Goal: Communication & Community: Connect with others

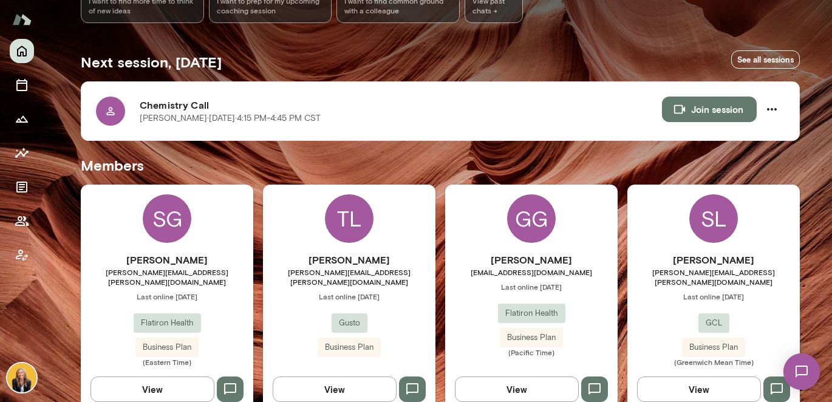
scroll to position [200, 0]
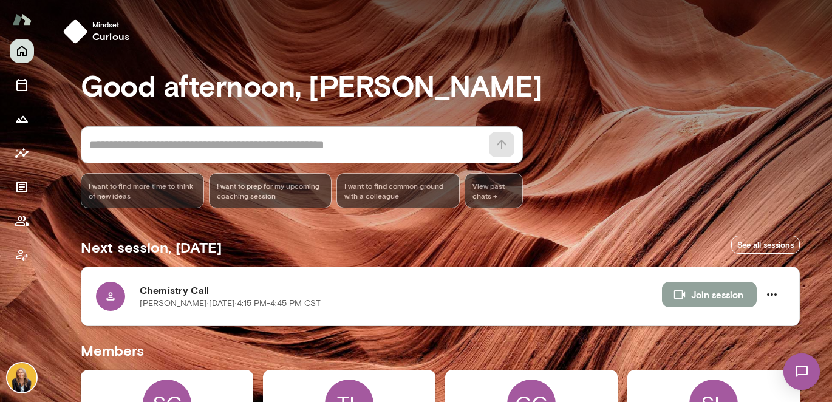
click at [699, 296] on button "Join session" at bounding box center [709, 295] width 95 height 26
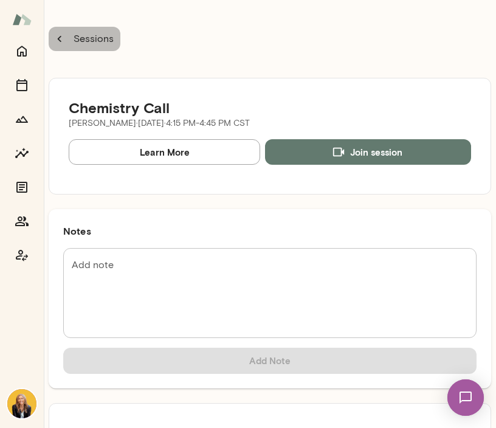
click at [63, 38] on icon "button" at bounding box center [59, 38] width 13 height 13
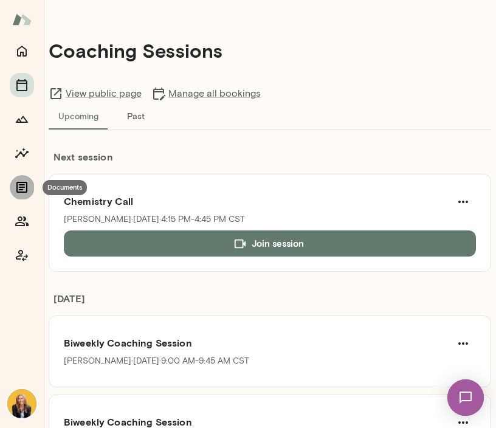
click at [21, 184] on icon "Documents" at bounding box center [21, 187] width 11 height 11
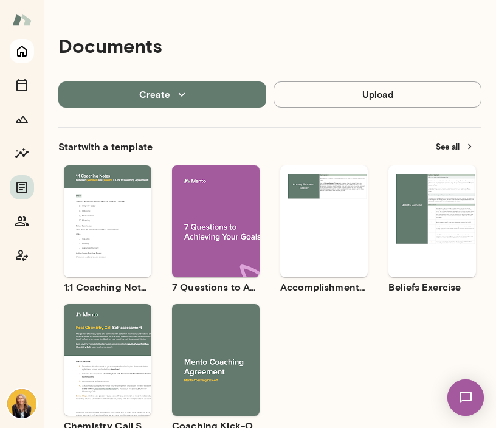
click at [23, 49] on icon "Home" at bounding box center [22, 51] width 15 height 15
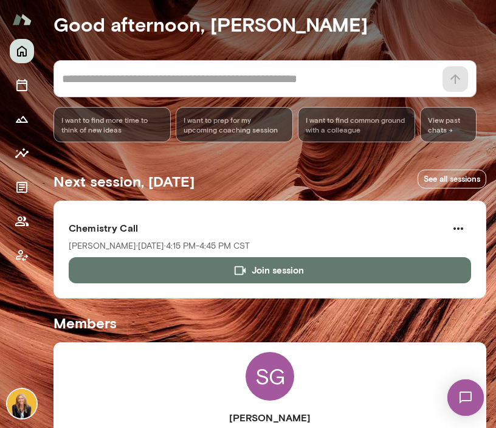
scroll to position [118, 0]
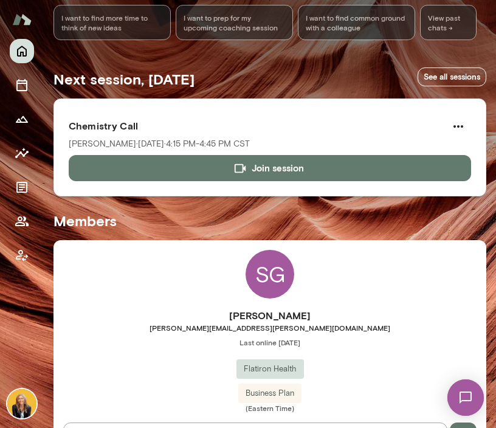
click at [214, 172] on button "Join session" at bounding box center [270, 168] width 402 height 26
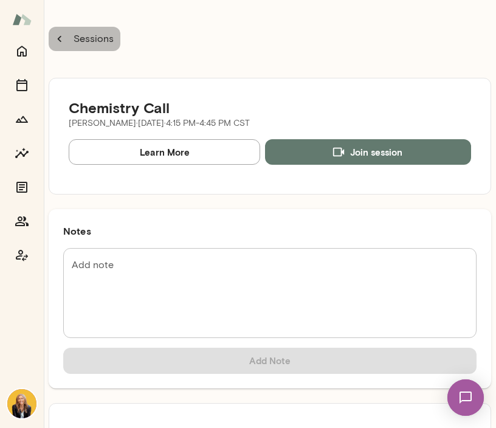
click at [60, 37] on icon "button" at bounding box center [60, 39] width 4 height 6
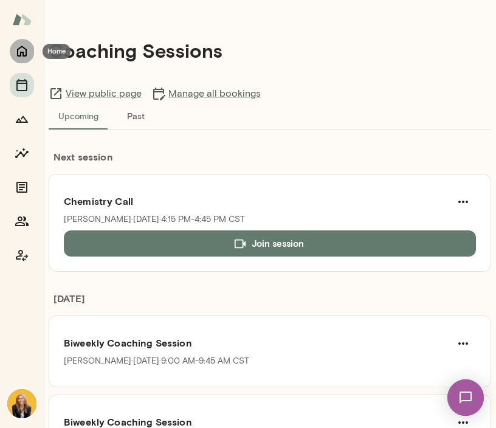
click at [24, 51] on icon "Home" at bounding box center [22, 51] width 15 height 15
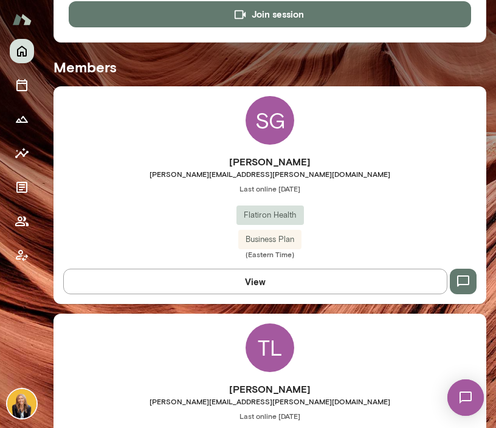
scroll to position [487, 0]
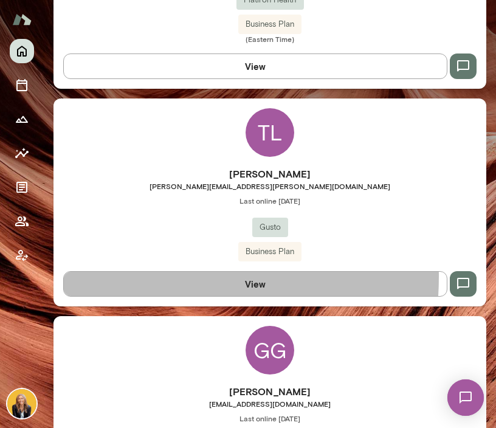
click at [132, 276] on button "View" at bounding box center [255, 284] width 384 height 26
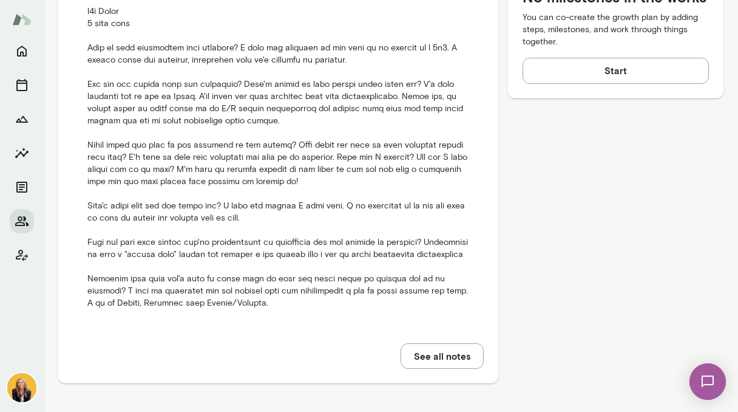
scroll to position [445, 0]
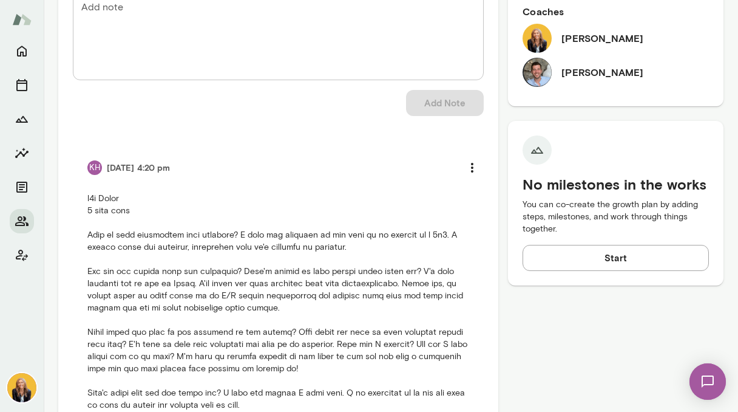
click at [705, 383] on img at bounding box center [708, 381] width 50 height 50
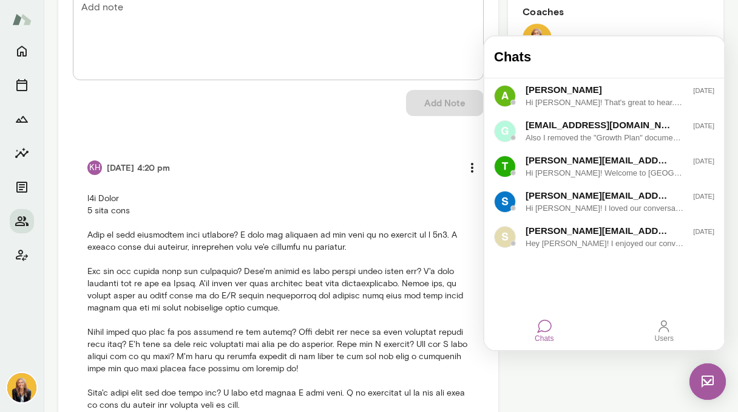
scroll to position [0, 0]
click at [595, 158] on div "[PERSON_NAME][EMAIL_ADDRESS][PERSON_NAME][DOMAIN_NAME]" at bounding box center [596, 160] width 141 height 13
